Goal: Task Accomplishment & Management: Manage account settings

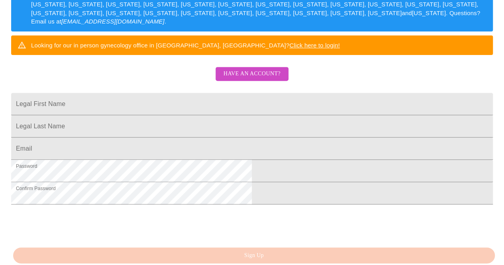
scroll to position [217, 0]
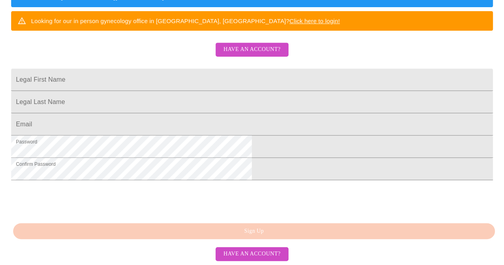
click at [273, 256] on span "Have an account?" at bounding box center [251, 254] width 57 height 10
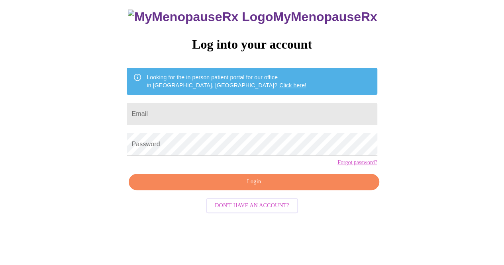
scroll to position [25, 0]
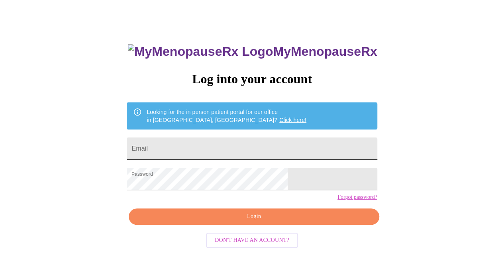
click at [285, 147] on input "Email" at bounding box center [252, 148] width 250 height 22
type input "[EMAIL_ADDRESS][DOMAIN_NAME]"
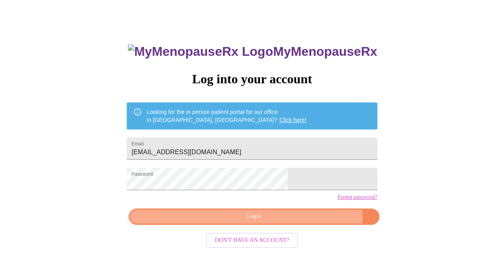
click at [290, 221] on span "Login" at bounding box center [254, 216] width 232 height 10
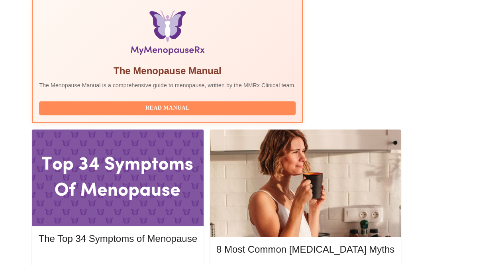
scroll to position [271, 0]
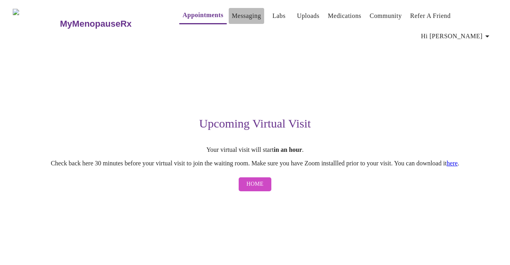
click at [238, 12] on link "Messaging" at bounding box center [246, 15] width 29 height 11
click at [297, 13] on link "Uploads" at bounding box center [308, 15] width 23 height 11
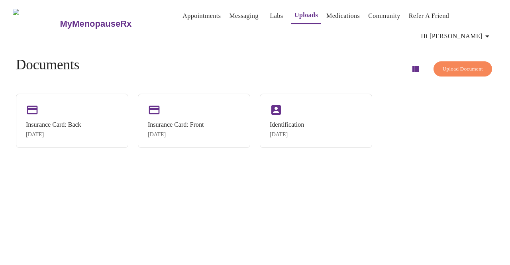
click at [341, 16] on link "Medications" at bounding box center [342, 15] width 33 height 11
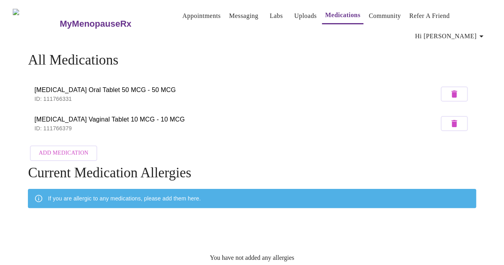
click at [383, 11] on link "Community" at bounding box center [384, 15] width 32 height 11
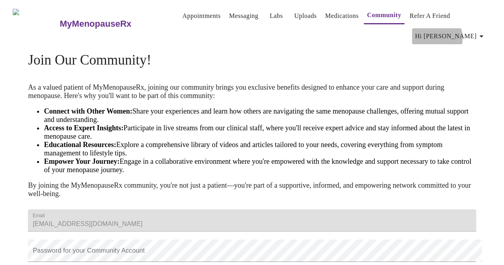
click at [467, 35] on span "Hi [PERSON_NAME]" at bounding box center [450, 36] width 71 height 11
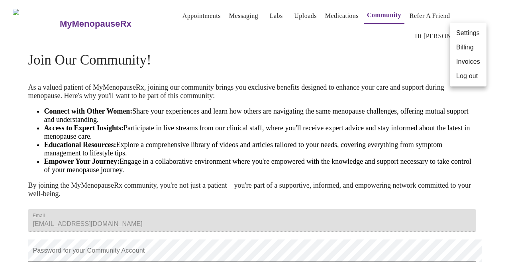
click at [463, 52] on li "Billing" at bounding box center [467, 47] width 37 height 14
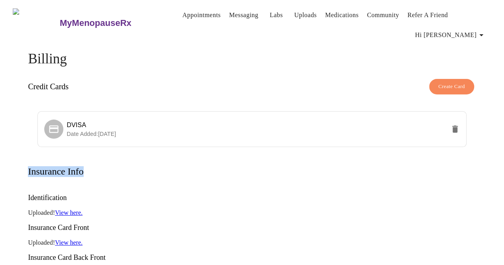
drag, startPoint x: 503, startPoint y: 110, endPoint x: 499, endPoint y: 167, distance: 56.7
click at [499, 167] on div "Billing Credit Cards Create Card DVISA Date Added: [DATE] Insurance Info Identi…" at bounding box center [251, 251] width 497 height 400
click at [449, 209] on p "Uploaded! View here." at bounding box center [251, 212] width 447 height 7
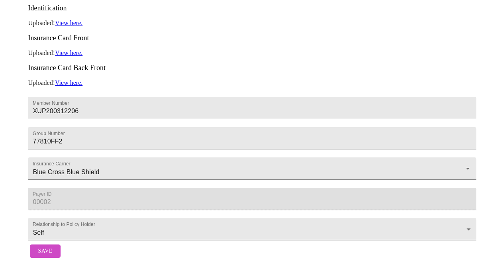
scroll to position [202, 0]
click at [43, 253] on div "Save" at bounding box center [251, 251] width 447 height 22
click at [42, 248] on span "Save" at bounding box center [45, 251] width 14 height 10
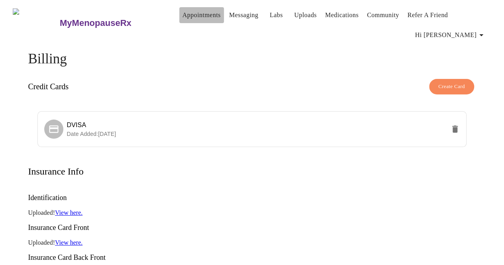
click at [182, 15] on link "Appointments" at bounding box center [201, 15] width 38 height 11
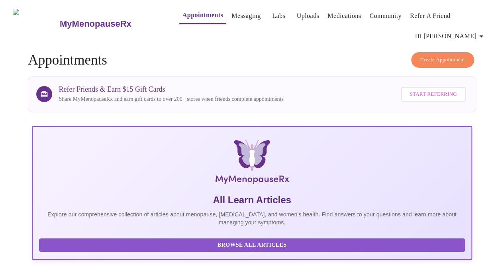
click at [481, 31] on icon "button" at bounding box center [481, 36] width 10 height 10
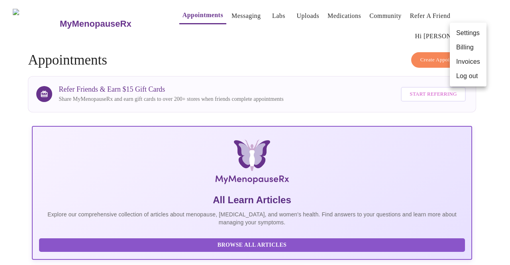
click at [460, 74] on li "Log out" at bounding box center [467, 76] width 37 height 14
